Goal: Transaction & Acquisition: Subscribe to service/newsletter

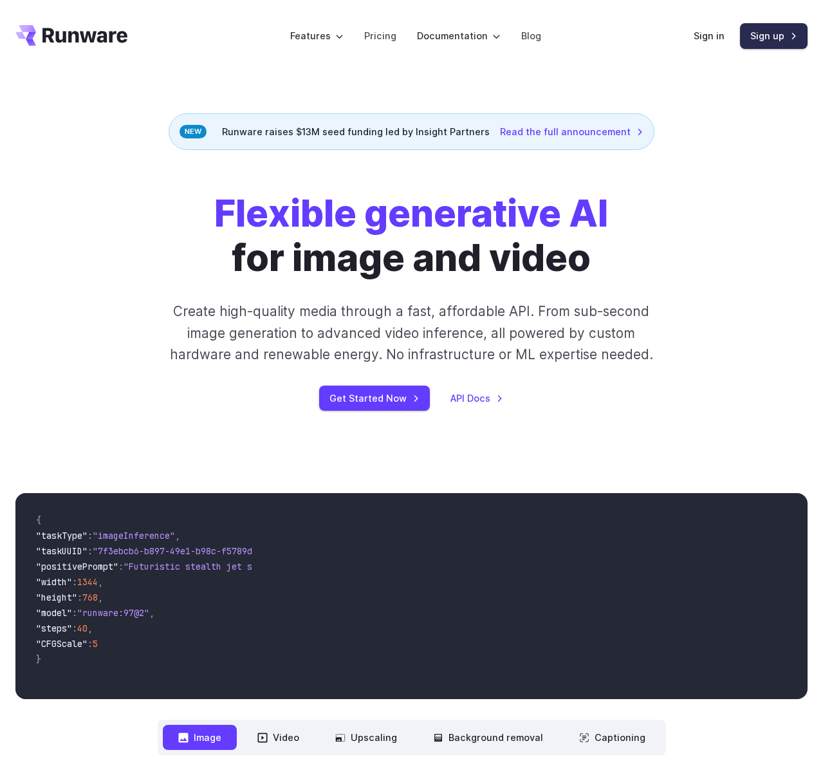
click at [766, 35] on link "Sign up" at bounding box center [774, 35] width 68 height 25
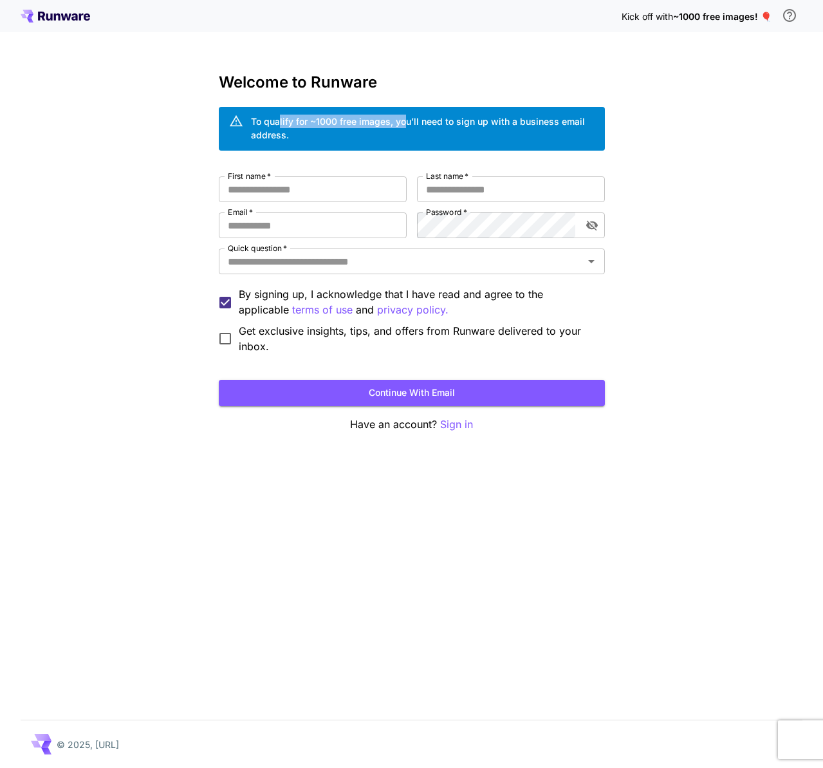
drag, startPoint x: 279, startPoint y: 120, endPoint x: 405, endPoint y: 129, distance: 126.5
click at [405, 125] on div "To qualify for ~1000 free images, you’ll need to sign up with a business email …" at bounding box center [423, 128] width 344 height 27
click at [418, 131] on div "To qualify for ~1000 free images, you’ll need to sign up with a business email …" at bounding box center [423, 128] width 344 height 27
drag, startPoint x: 276, startPoint y: 120, endPoint x: 511, endPoint y: 118, distance: 234.8
click at [511, 118] on div "To qualify for ~1000 free images, you’ll need to sign up with a business email …" at bounding box center [423, 128] width 344 height 27
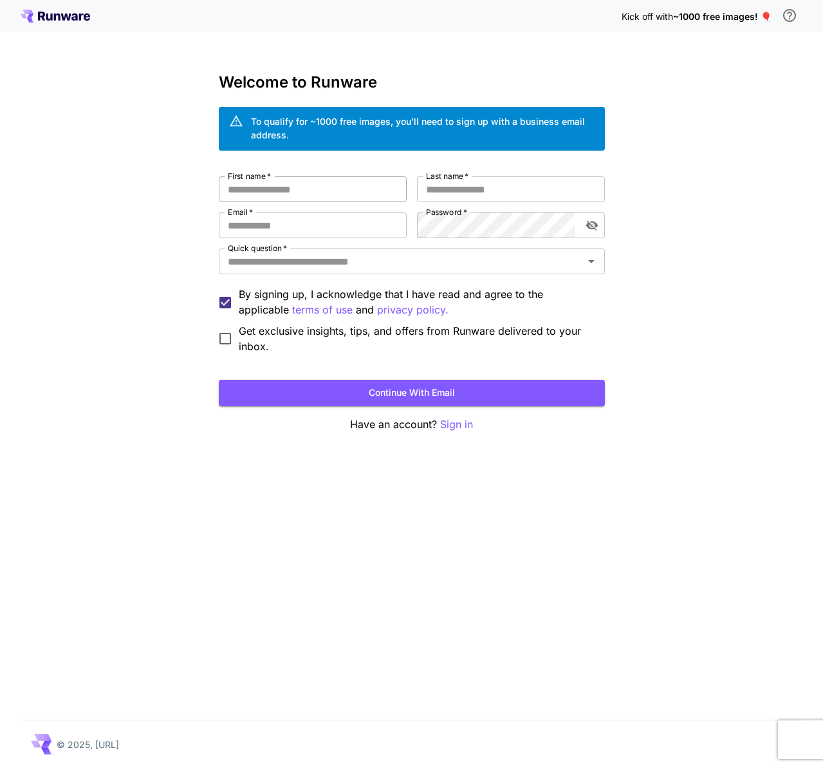
click at [324, 190] on input "First name   *" at bounding box center [313, 189] width 188 height 26
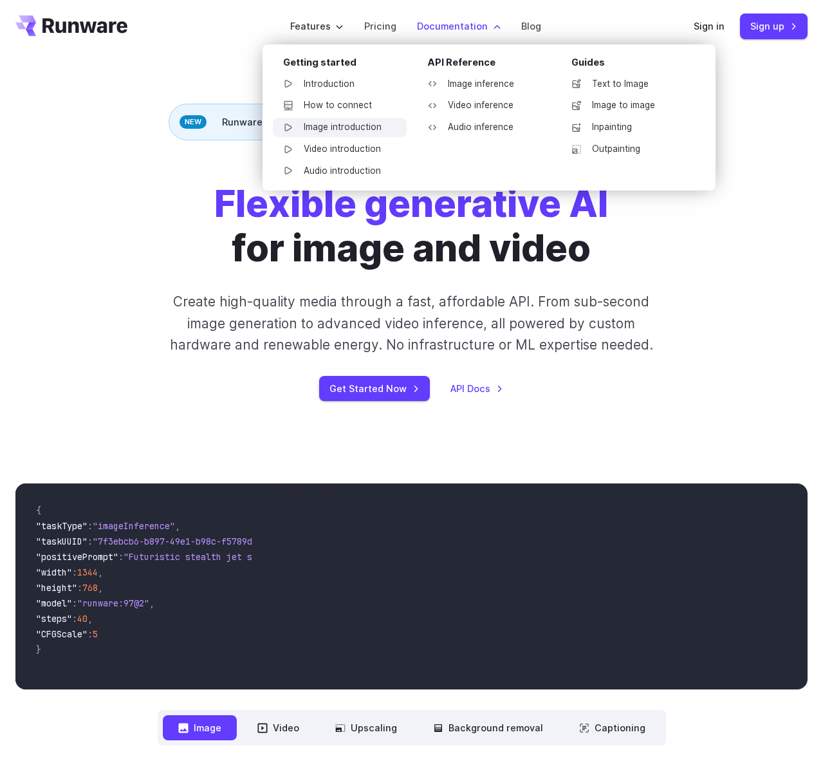
scroll to position [12, 0]
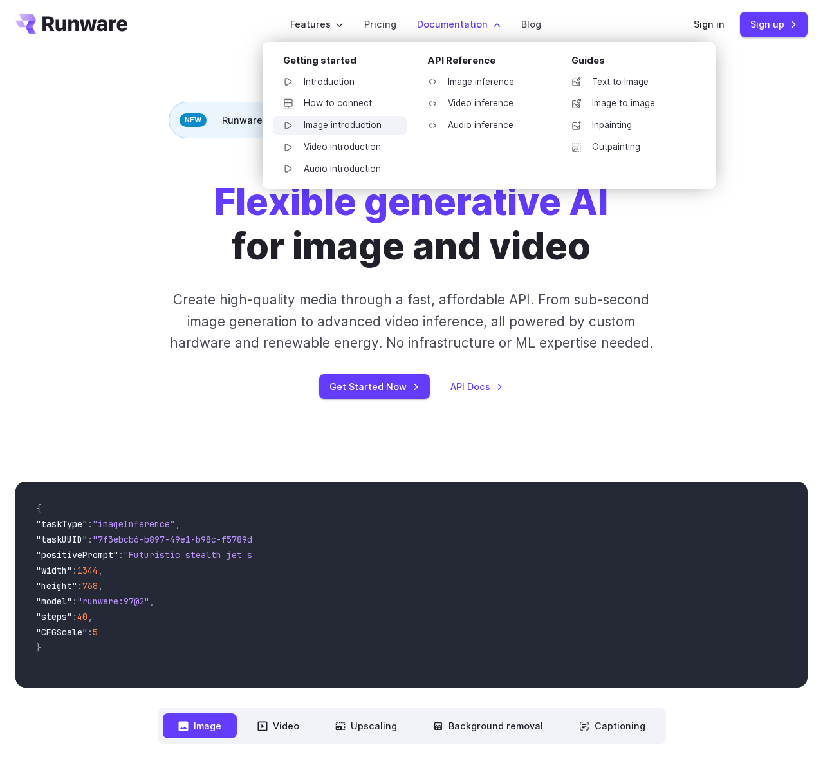
click at [346, 132] on link "Image introduction" at bounding box center [340, 125] width 134 height 19
